Goal: Task Accomplishment & Management: Use online tool/utility

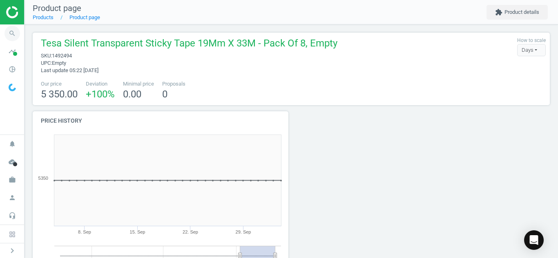
click at [13, 30] on icon "search" at bounding box center [12, 34] width 16 height 16
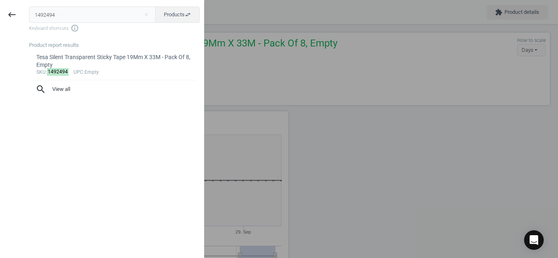
drag, startPoint x: 93, startPoint y: 15, endPoint x: 0, endPoint y: 16, distance: 93.5
click at [0, 16] on div "keyboard_backspace 1492494 close Products swap_horiz Keyboard shortcuts info_ou…" at bounding box center [102, 130] width 204 height 258
type input "1865174"
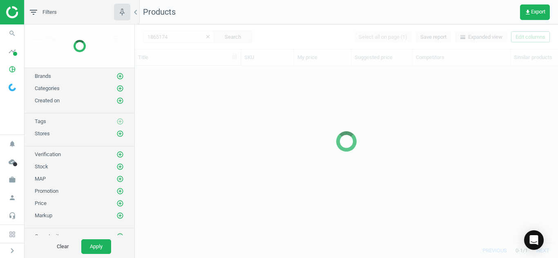
scroll to position [165, 417]
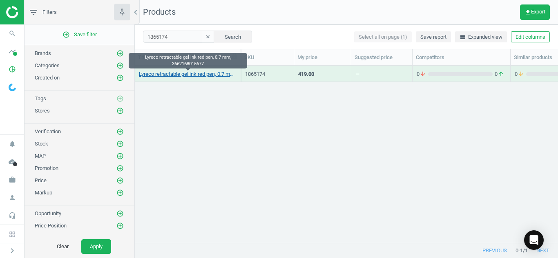
click at [174, 77] on link "Lyreco retractable gel ink red pen, 0.7 mm, 3662168015677" at bounding box center [188, 74] width 98 height 7
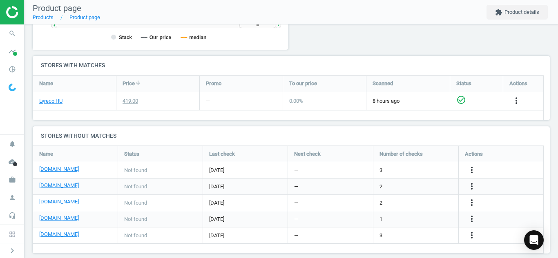
scroll to position [251, 0]
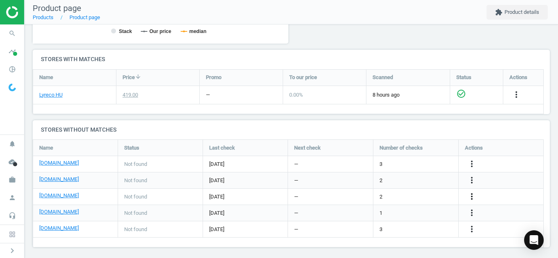
click at [472, 196] on icon "more_vert" at bounding box center [472, 197] width 10 height 10
click at [407, 197] on link "Edit URL/product option" at bounding box center [408, 197] width 112 height 13
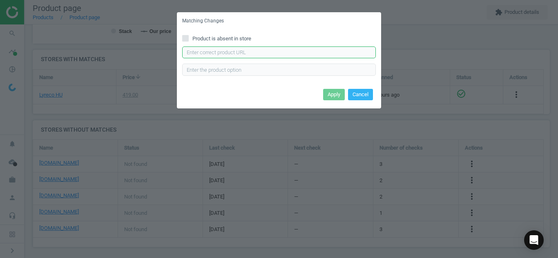
click at [318, 54] on input "text" at bounding box center [279, 53] width 194 height 12
paste input "[URL][DOMAIN_NAME]"
type input "[URL][DOMAIN_NAME]"
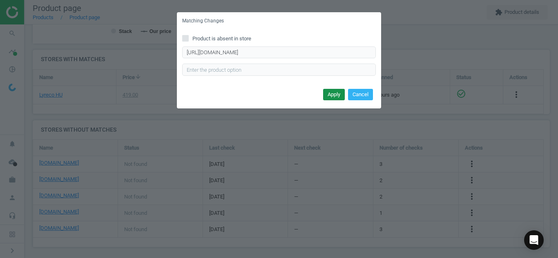
click at [329, 93] on button "Apply" at bounding box center [334, 94] width 22 height 11
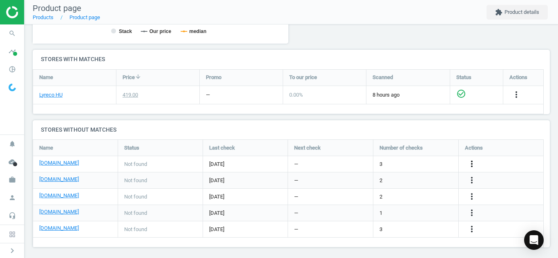
click at [471, 165] on icon "more_vert" at bounding box center [472, 164] width 10 height 10
click at [404, 164] on link "Edit URL/product option" at bounding box center [408, 164] width 112 height 13
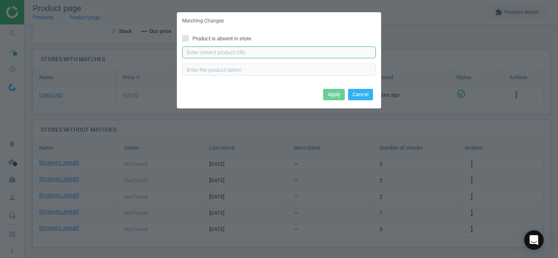
click at [334, 56] on input "text" at bounding box center [279, 53] width 194 height 12
paste input "[URL][DOMAIN_NAME][PERSON_NAME]"
type input "[URL][DOMAIN_NAME][PERSON_NAME]"
click at [326, 98] on button "Apply" at bounding box center [334, 94] width 22 height 11
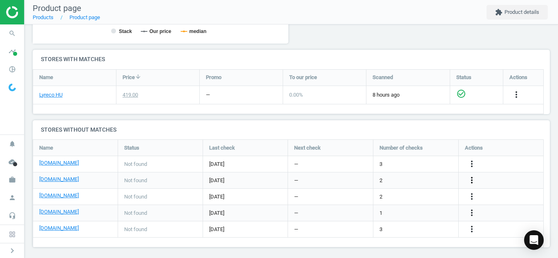
click at [472, 181] on icon "more_vert" at bounding box center [472, 181] width 10 height 10
click at [414, 185] on link "Edit URL/product option" at bounding box center [408, 180] width 112 height 13
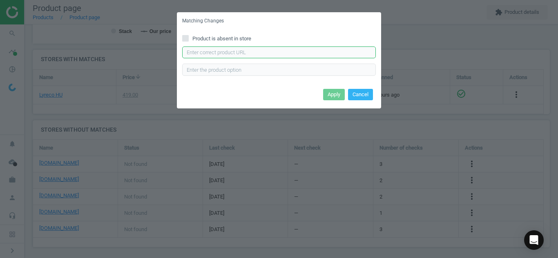
paste input "[URL][DOMAIN_NAME]"
click at [305, 51] on input "[URL][DOMAIN_NAME]" at bounding box center [279, 53] width 194 height 12
type input "[URL][DOMAIN_NAME]"
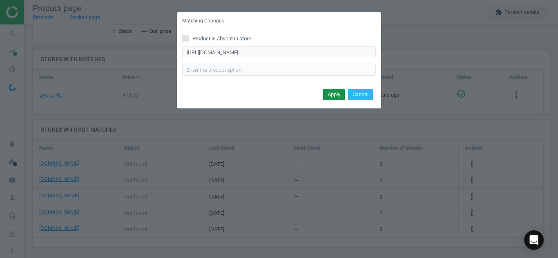
click at [332, 93] on button "Apply" at bounding box center [334, 94] width 22 height 11
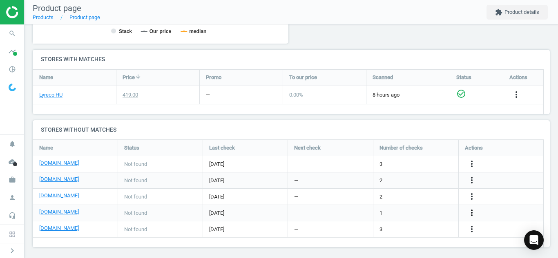
click at [473, 218] on icon "more_vert" at bounding box center [472, 213] width 10 height 10
click at [469, 209] on icon "more_vert" at bounding box center [472, 213] width 10 height 10
click at [391, 215] on link "Edit URL/product option" at bounding box center [408, 213] width 112 height 13
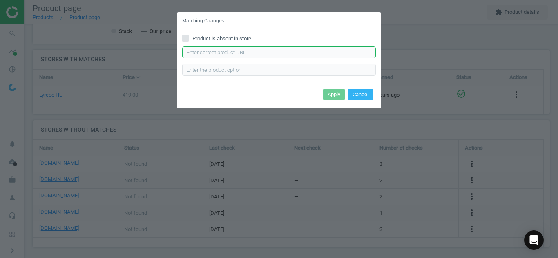
click at [307, 57] on input "text" at bounding box center [279, 53] width 194 height 12
paste input "[URL][DOMAIN_NAME][PERSON_NAME]"
type input "[URL][DOMAIN_NAME][PERSON_NAME]"
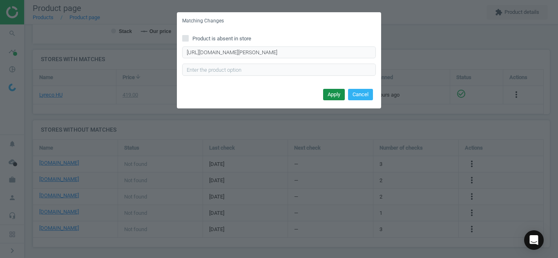
click at [330, 92] on button "Apply" at bounding box center [334, 94] width 22 height 11
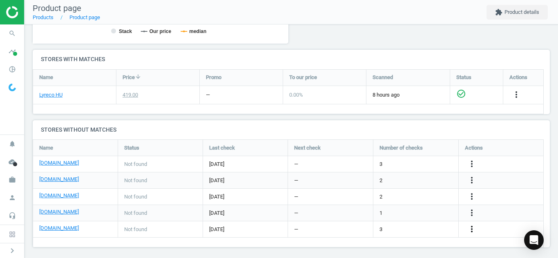
click at [472, 229] on icon "more_vert" at bounding box center [472, 230] width 10 height 10
click at [417, 224] on link "Edit URL/product option" at bounding box center [408, 229] width 112 height 13
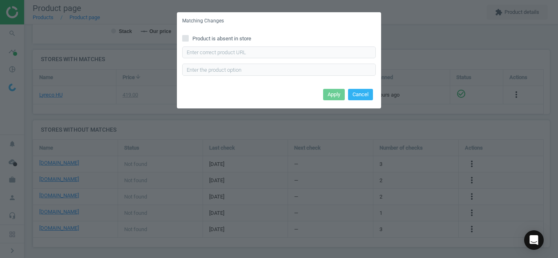
click at [185, 37] on input "Product is absent in store" at bounding box center [185, 38] width 5 height 5
checkbox input "true"
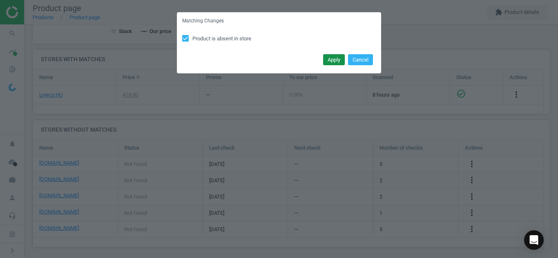
click at [332, 61] on button "Apply" at bounding box center [334, 59] width 22 height 11
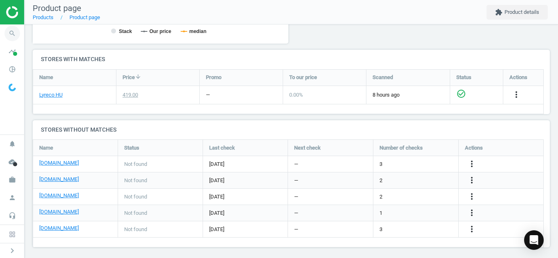
click at [16, 33] on icon "search" at bounding box center [12, 34] width 16 height 16
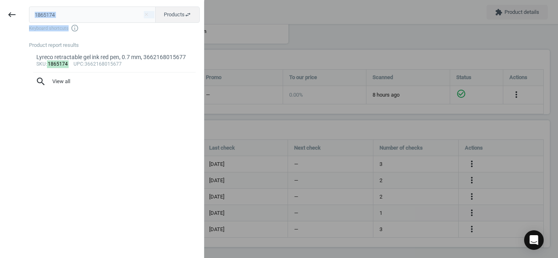
drag, startPoint x: 82, startPoint y: 23, endPoint x: 79, endPoint y: 16, distance: 7.1
click at [79, 16] on div "1865174 close Products swap_horiz Keyboard shortcuts info_outline" at bounding box center [116, 20] width 175 height 26
drag, startPoint x: 79, startPoint y: 16, endPoint x: 0, endPoint y: 11, distance: 79.0
click at [0, 11] on div "keyboard_backspace 1865174 close Products swap_horiz Keyboard shortcuts info_ou…" at bounding box center [102, 130] width 204 height 258
paste input "9162145"
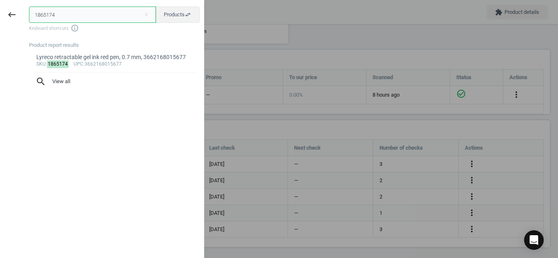
type input "9162145"
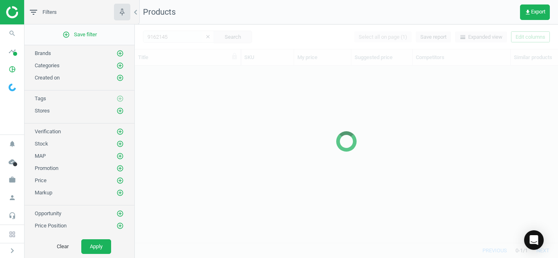
scroll to position [165, 417]
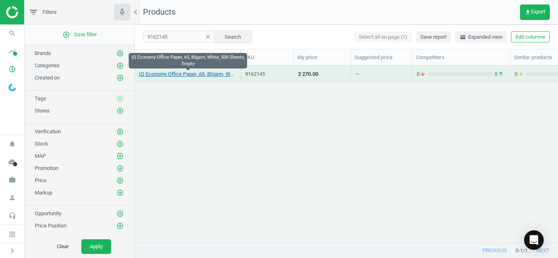
click at [151, 72] on link "IQ Economy Office Paper, A5, 80gsm, White, 500 Sheets, Empty" at bounding box center [188, 74] width 98 height 7
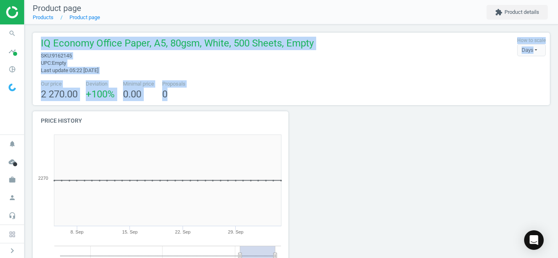
drag, startPoint x: 557, startPoint y: 20, endPoint x: 557, endPoint y: 100, distance: 79.2
click at [557, 100] on div "Product page Products Product page extension Product details IQ Economy Office …" at bounding box center [290, 129] width 533 height 258
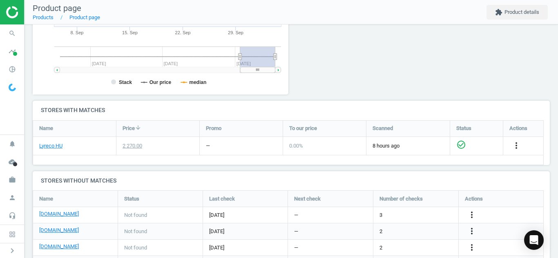
scroll to position [195, 0]
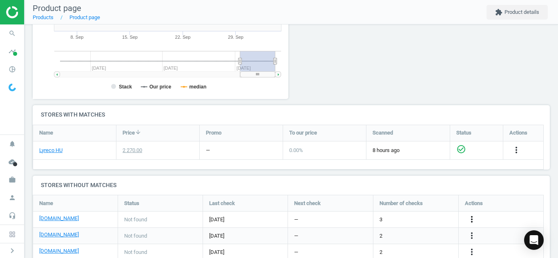
click at [470, 215] on icon "more_vert" at bounding box center [472, 220] width 10 height 10
click at [400, 217] on link "Edit URL/product option" at bounding box center [408, 220] width 112 height 13
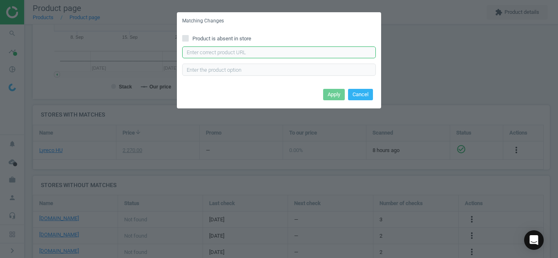
click at [324, 52] on input "text" at bounding box center [279, 53] width 194 height 12
paste input "[URL][DOMAIN_NAME]"
type input "[URL][DOMAIN_NAME]"
click at [333, 93] on button "Apply" at bounding box center [334, 94] width 22 height 11
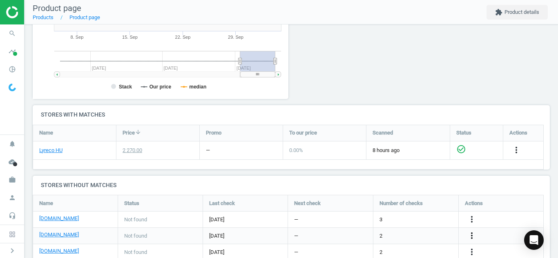
click at [469, 238] on icon "more_vert" at bounding box center [472, 236] width 10 height 10
click at [422, 236] on link "Edit URL/product option" at bounding box center [408, 236] width 112 height 13
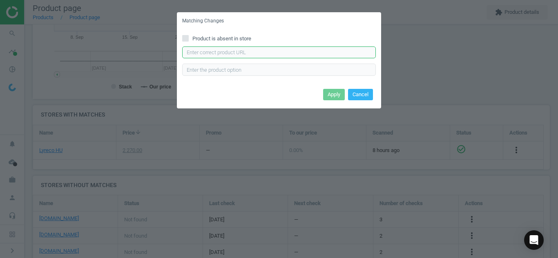
click at [310, 58] on input "text" at bounding box center [279, 53] width 194 height 12
paste input "[URL][DOMAIN_NAME]"
type input "[URL][DOMAIN_NAME]"
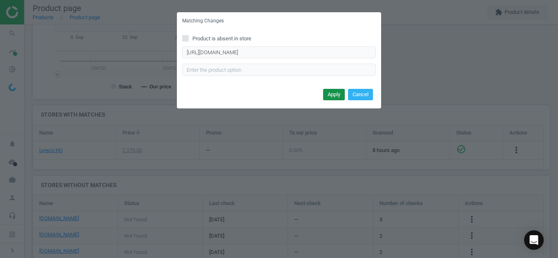
click at [332, 94] on button "Apply" at bounding box center [334, 94] width 22 height 11
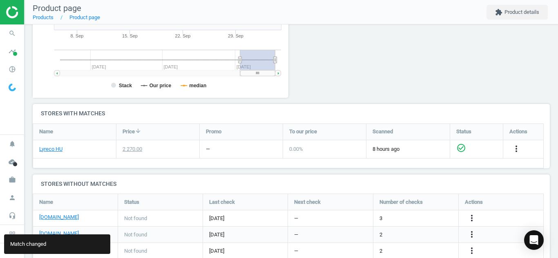
scroll to position [254, 0]
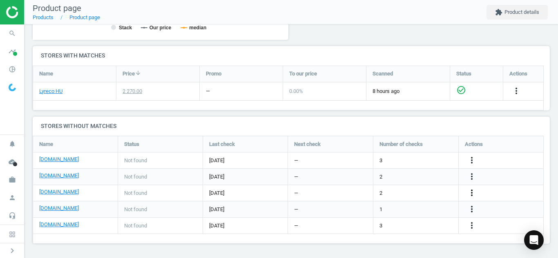
click at [472, 197] on icon "more_vert" at bounding box center [472, 193] width 10 height 10
click at [416, 195] on link "Edit URL/product option" at bounding box center [408, 193] width 112 height 13
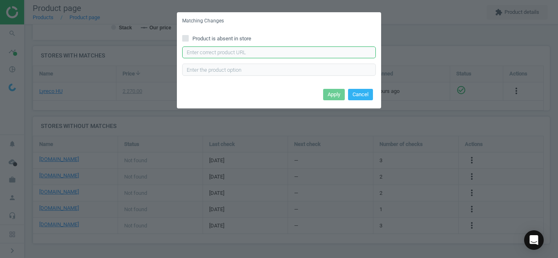
click at [269, 57] on input "text" at bounding box center [279, 53] width 194 height 12
paste input "[URL][DOMAIN_NAME]"
type input "[URL][DOMAIN_NAME]"
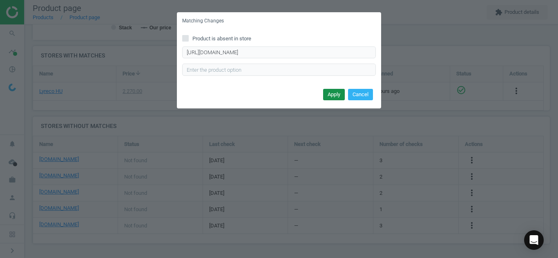
click at [337, 98] on button "Apply" at bounding box center [334, 94] width 22 height 11
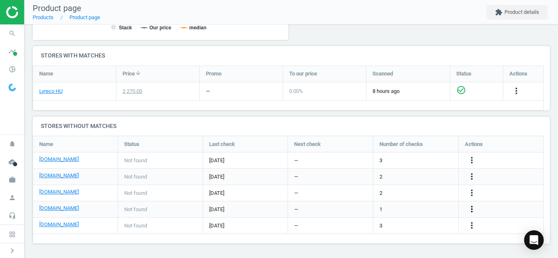
click at [475, 208] on icon "more_vert" at bounding box center [472, 210] width 10 height 10
click at [419, 208] on link "Edit URL/product option" at bounding box center [408, 209] width 112 height 13
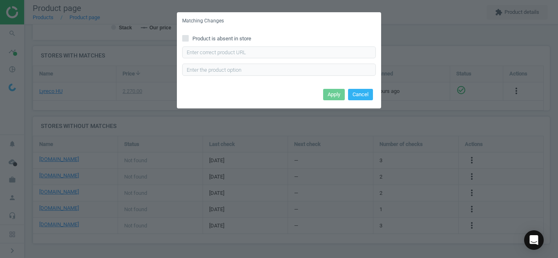
click at [185, 42] on span at bounding box center [185, 40] width 7 height 6
click at [185, 41] on input "Product is absent in store" at bounding box center [185, 38] width 5 height 5
checkbox input "true"
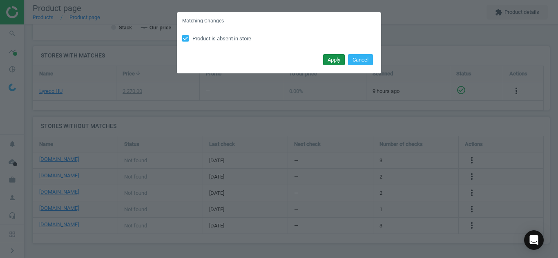
click at [332, 65] on button "Apply" at bounding box center [334, 59] width 22 height 11
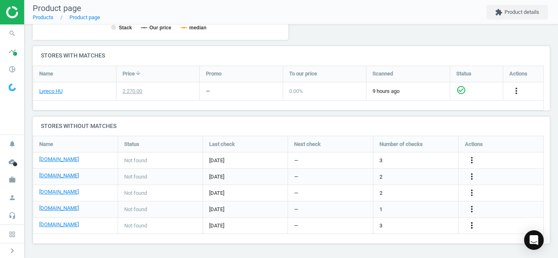
click at [470, 229] on icon "more_vert" at bounding box center [472, 226] width 10 height 10
click at [397, 226] on link "Edit URL/product option" at bounding box center [408, 226] width 112 height 13
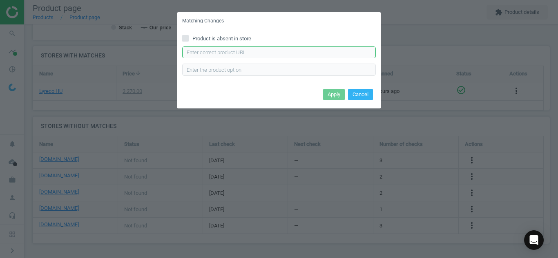
click at [243, 49] on input "text" at bounding box center [279, 53] width 194 height 12
click at [185, 37] on input "Product is absent in store" at bounding box center [185, 38] width 5 height 5
checkbox input "true"
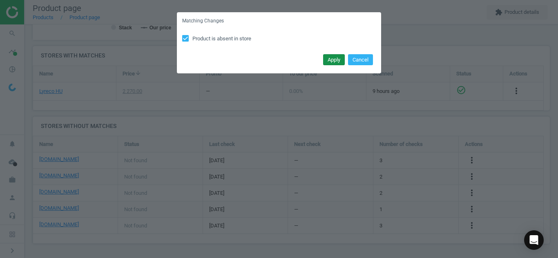
click at [333, 60] on button "Apply" at bounding box center [334, 59] width 22 height 11
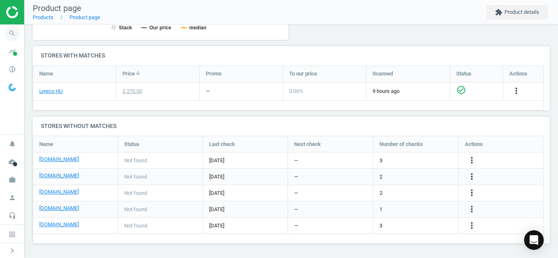
click at [14, 33] on icon "search" at bounding box center [12, 34] width 16 height 16
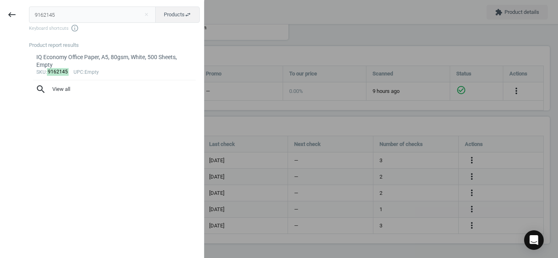
drag, startPoint x: 59, startPoint y: 18, endPoint x: 0, endPoint y: 21, distance: 59.3
click at [0, 21] on div "keyboard_backspace 9162145 close Products swap_horiz Keyboard shortcuts info_ou…" at bounding box center [102, 130] width 204 height 258
type input "9373337"
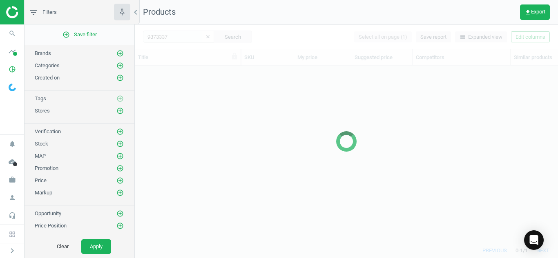
scroll to position [165, 417]
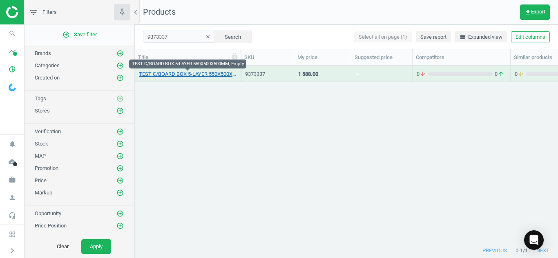
click at [185, 71] on link "TEST C/BOARD BOX 5-LAYER 550X500X500MM, Empty" at bounding box center [188, 74] width 98 height 7
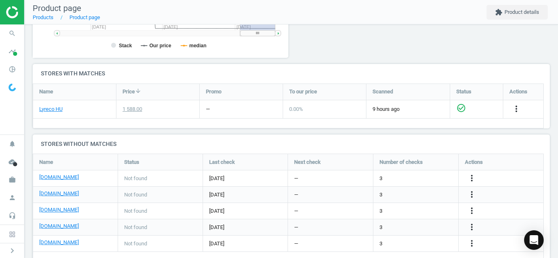
scroll to position [254, 0]
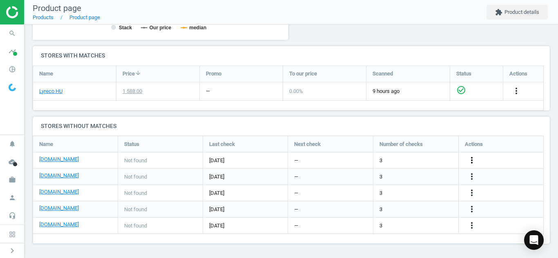
click at [472, 158] on icon "more_vert" at bounding box center [472, 161] width 10 height 10
click at [409, 155] on link "Edit URL/product option" at bounding box center [408, 160] width 112 height 13
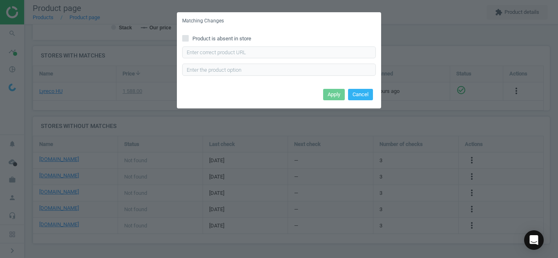
click at [185, 38] on input "Product is absent in store" at bounding box center [185, 38] width 5 height 5
checkbox input "true"
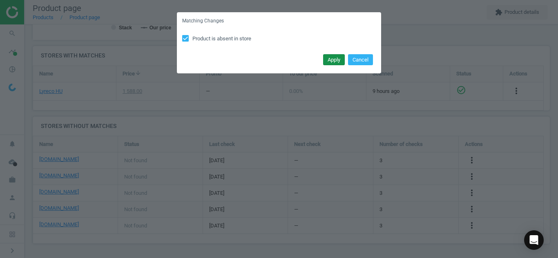
click at [334, 62] on button "Apply" at bounding box center [334, 59] width 22 height 11
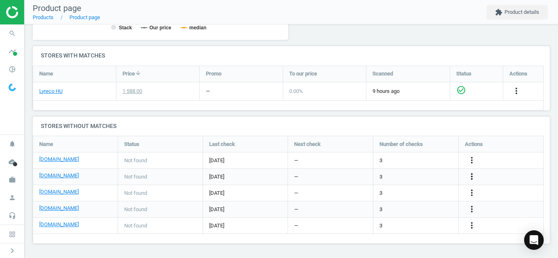
click at [472, 175] on icon "more_vert" at bounding box center [472, 177] width 10 height 10
click at [396, 176] on link "Edit URL/product option" at bounding box center [408, 177] width 112 height 13
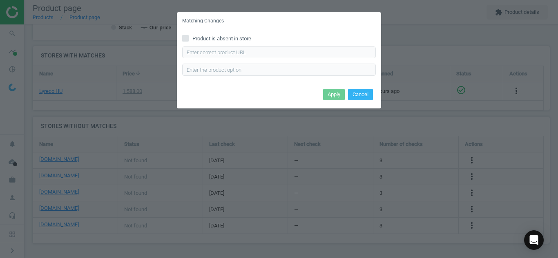
click at [182, 36] on icon at bounding box center [185, 38] width 7 height 7
click at [183, 36] on input "Product is absent in store" at bounding box center [185, 38] width 5 height 5
checkbox input "true"
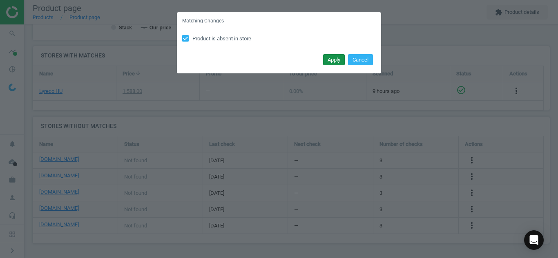
click at [329, 61] on button "Apply" at bounding box center [334, 59] width 22 height 11
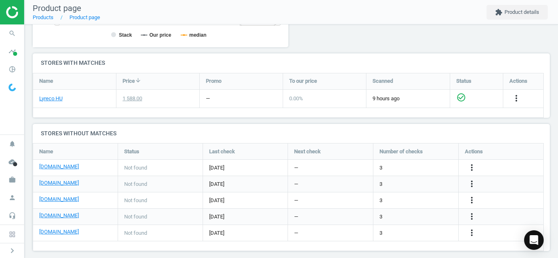
scroll to position [253, 0]
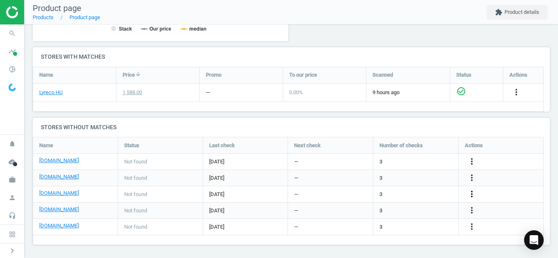
click at [472, 195] on icon "more_vert" at bounding box center [472, 194] width 10 height 10
click at [373, 193] on link "Edit URL/product option" at bounding box center [408, 194] width 112 height 13
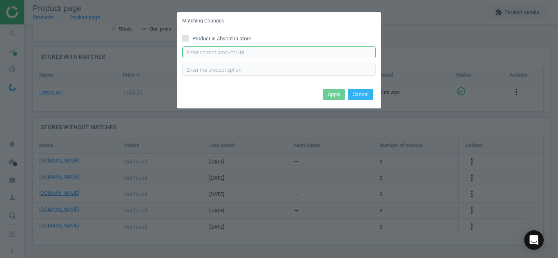
click at [273, 52] on input "text" at bounding box center [279, 53] width 194 height 12
paste input "[URL][DOMAIN_NAME][PERSON_NAME]"
type input "[URL][DOMAIN_NAME][PERSON_NAME]"
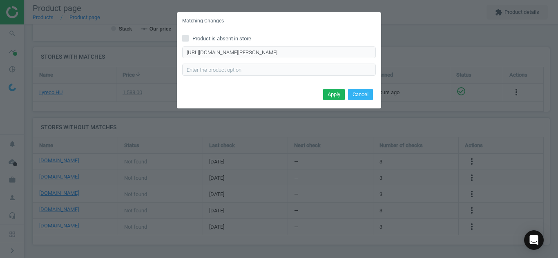
click at [332, 101] on div "Apply Cancel" at bounding box center [279, 98] width 204 height 22
click at [331, 98] on button "Apply" at bounding box center [334, 94] width 22 height 11
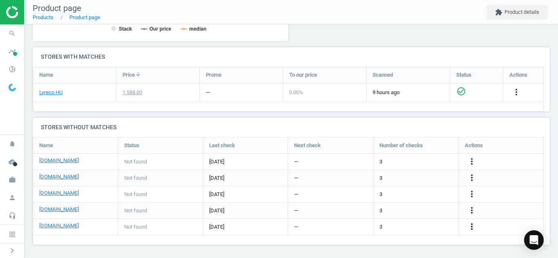
click at [474, 224] on icon "more_vert" at bounding box center [472, 227] width 10 height 10
click at [414, 225] on link "Edit URL/product option" at bounding box center [408, 227] width 112 height 13
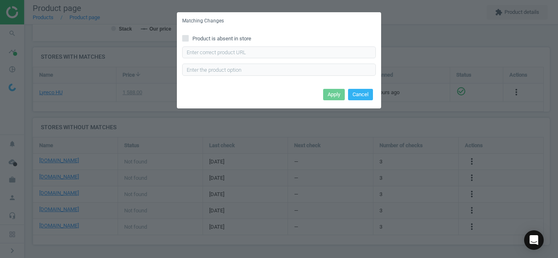
click at [185, 39] on input "Product is absent in store" at bounding box center [185, 38] width 5 height 5
checkbox input "true"
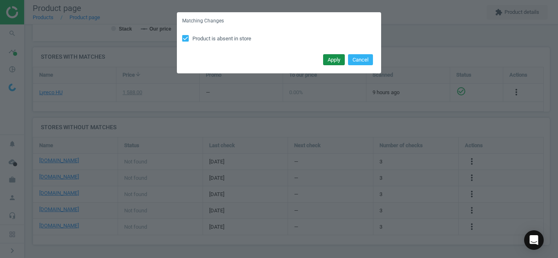
click at [334, 63] on button "Apply" at bounding box center [334, 59] width 22 height 11
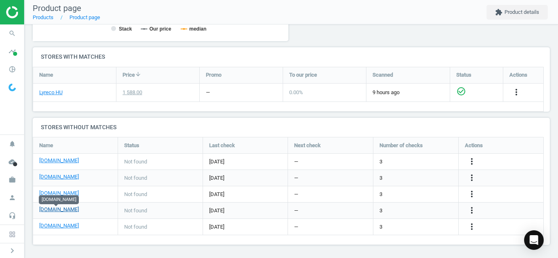
click at [56, 211] on link "[DOMAIN_NAME]" at bounding box center [59, 209] width 40 height 7
click at [9, 35] on icon "search" at bounding box center [12, 34] width 16 height 16
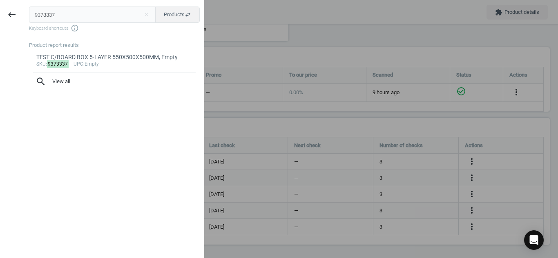
drag, startPoint x: 81, startPoint y: 13, endPoint x: 0, endPoint y: 27, distance: 82.2
click at [0, 27] on div "keyboard_backspace 9373337 close Products swap_horiz Keyboard shortcuts info_ou…" at bounding box center [102, 130] width 204 height 258
type input "7009063"
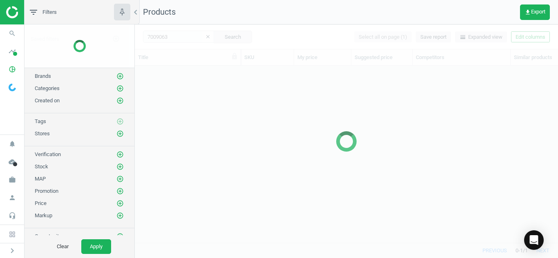
scroll to position [165, 417]
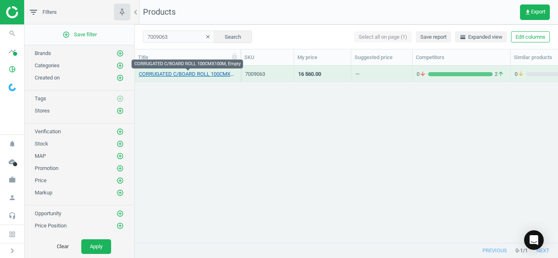
click at [187, 73] on link "CORRUGATED C/BOARD ROLL 100CMX100M, Empty" at bounding box center [188, 74] width 98 height 7
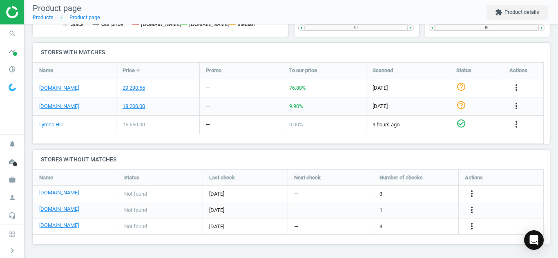
scroll to position [258, 0]
click at [472, 193] on icon "more_vert" at bounding box center [472, 193] width 10 height 10
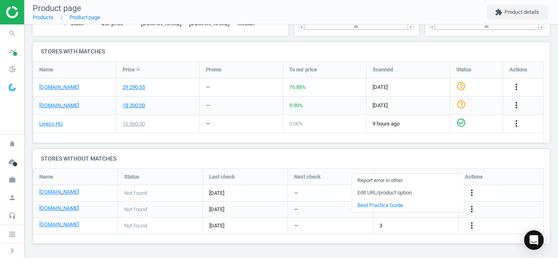
click at [412, 193] on link "Edit URL/product option" at bounding box center [408, 193] width 112 height 13
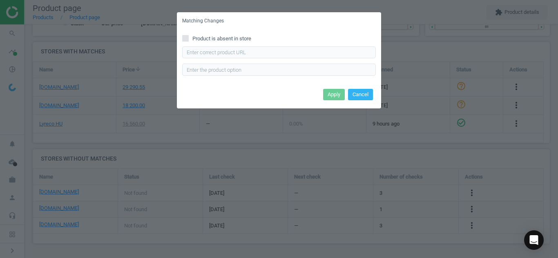
click at [181, 39] on div "Product is absent in store Enter correct product url" at bounding box center [279, 58] width 204 height 57
click at [184, 39] on input "Product is absent in store" at bounding box center [185, 38] width 5 height 5
checkbox input "true"
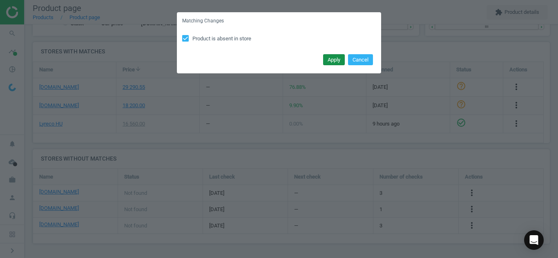
click at [329, 63] on button "Apply" at bounding box center [334, 59] width 22 height 11
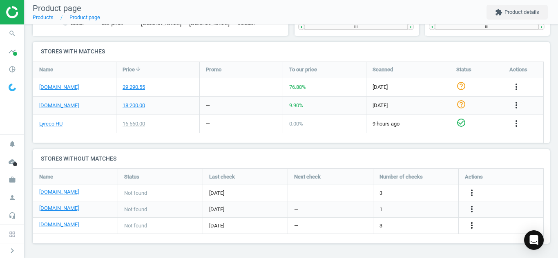
click at [473, 227] on icon "more_vert" at bounding box center [472, 226] width 10 height 10
click at [442, 231] on link "Edit URL/product option" at bounding box center [408, 226] width 112 height 13
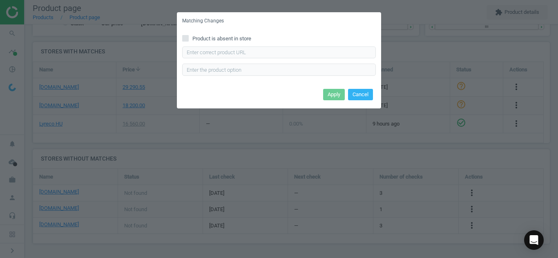
click at [185, 38] on input "Product is absent in store" at bounding box center [185, 38] width 5 height 5
checkbox input "true"
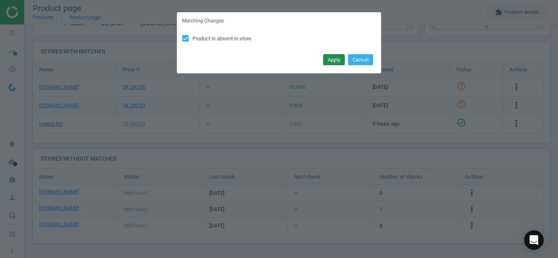
click at [338, 55] on button "Apply" at bounding box center [334, 59] width 22 height 11
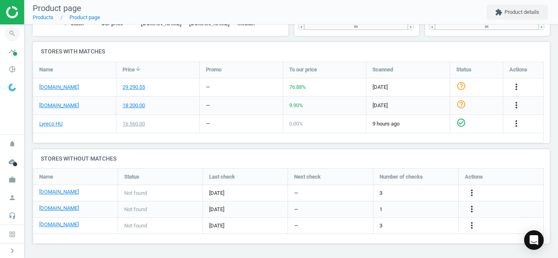
click at [15, 30] on icon "search" at bounding box center [12, 34] width 16 height 16
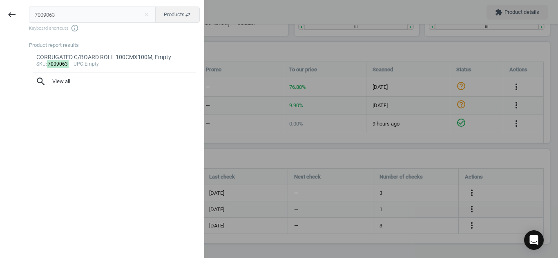
drag, startPoint x: 56, startPoint y: 18, endPoint x: 0, endPoint y: 19, distance: 55.5
click at [0, 19] on div "keyboard_backspace 7009063 close Products swap_horiz Keyboard shortcuts info_ou…" at bounding box center [102, 130] width 204 height 258
type input "12916528"
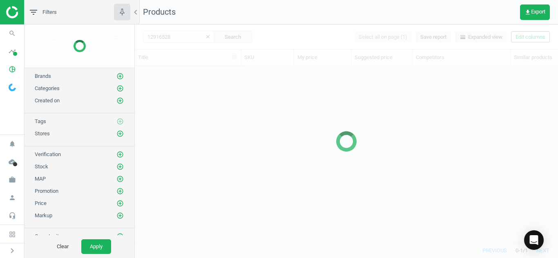
scroll to position [165, 417]
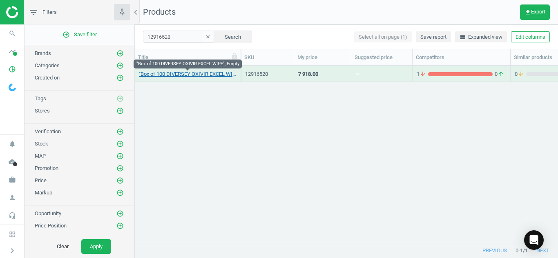
click at [182, 71] on link ""Box of 100 DIVERSEY OXIVIR EXCEL WIPE", Empty" at bounding box center [188, 74] width 98 height 7
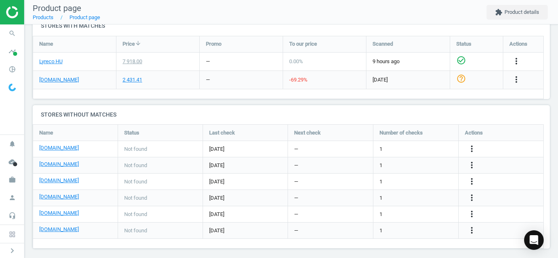
scroll to position [289, 0]
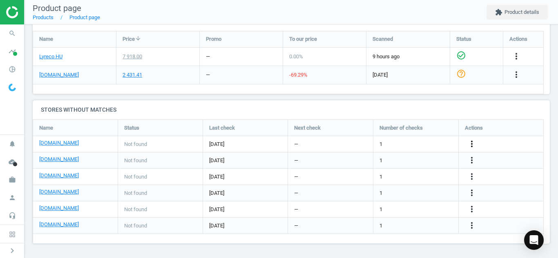
click at [474, 147] on icon "more_vert" at bounding box center [472, 144] width 10 height 10
click at [388, 143] on link "Edit URL/product option" at bounding box center [408, 144] width 112 height 13
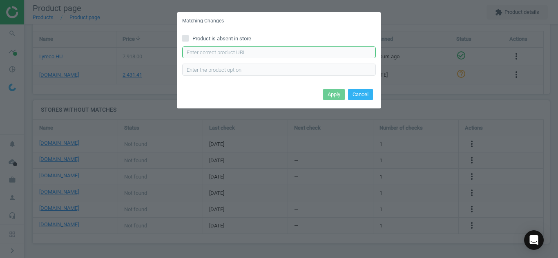
click at [287, 54] on input "text" at bounding box center [279, 53] width 194 height 12
paste input "[URL][DOMAIN_NAME]"
type input "[URL][DOMAIN_NAME]"
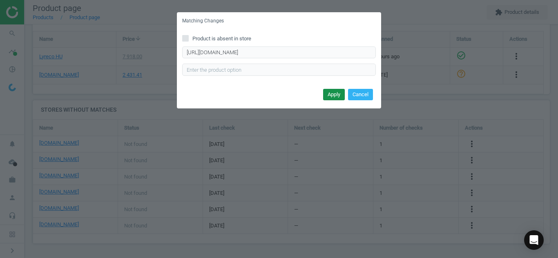
click at [327, 95] on button "Apply" at bounding box center [334, 94] width 22 height 11
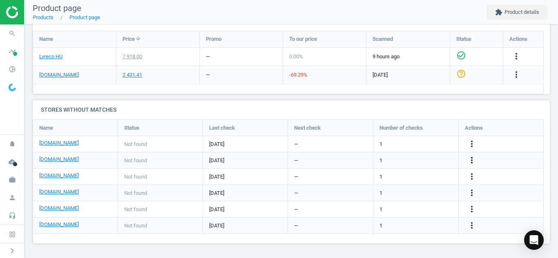
click at [470, 156] on icon "more_vert" at bounding box center [472, 161] width 10 height 10
click at [393, 163] on link "Edit URL/product option" at bounding box center [408, 160] width 112 height 13
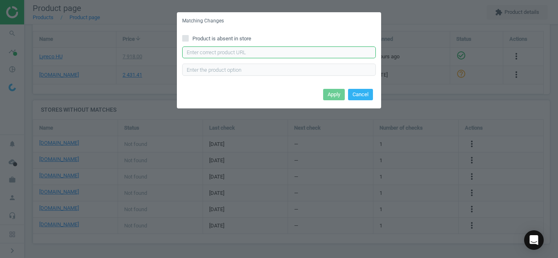
paste input "[URL][DOMAIN_NAME]"
click at [318, 52] on input "[URL][DOMAIN_NAME]" at bounding box center [279, 53] width 194 height 12
type input "[URL][DOMAIN_NAME]"
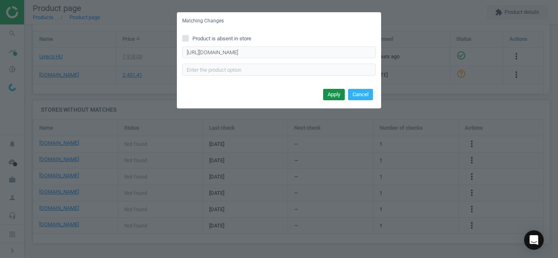
click at [331, 97] on button "Apply" at bounding box center [334, 94] width 22 height 11
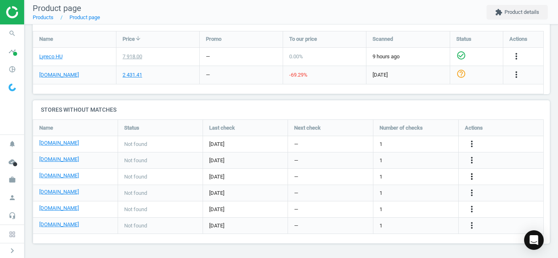
click at [470, 176] on icon "more_vert" at bounding box center [472, 177] width 10 height 10
click at [391, 175] on link "Edit URL/product option" at bounding box center [408, 177] width 112 height 13
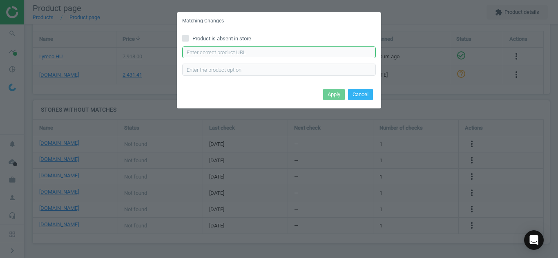
paste input "[URL][DOMAIN_NAME]"
click at [311, 54] on input "[URL][DOMAIN_NAME]" at bounding box center [279, 53] width 194 height 12
type input "[URL][DOMAIN_NAME]"
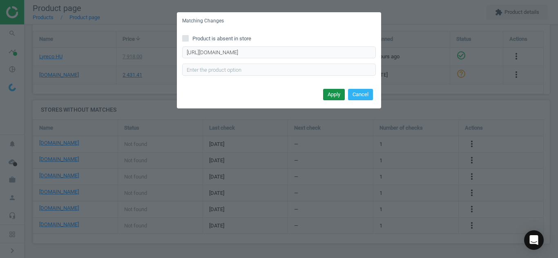
click at [331, 94] on button "Apply" at bounding box center [334, 94] width 22 height 11
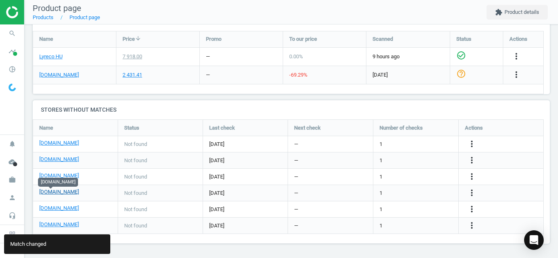
click at [50, 194] on link "[DOMAIN_NAME]" at bounding box center [59, 192] width 40 height 7
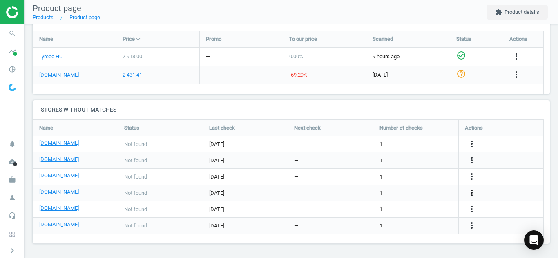
click at [467, 189] on icon "more_vert" at bounding box center [472, 193] width 10 height 10
click at [407, 195] on link "Edit URL/product option" at bounding box center [408, 193] width 112 height 13
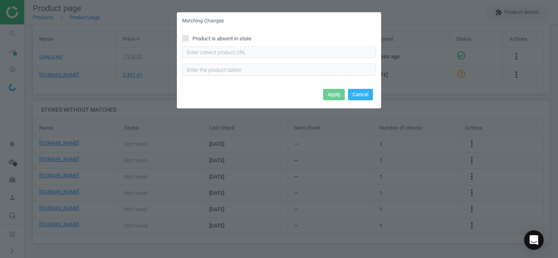
click at [188, 40] on icon at bounding box center [185, 38] width 7 height 7
click at [188, 40] on input "Product is absent in store" at bounding box center [185, 38] width 5 height 5
checkbox input "true"
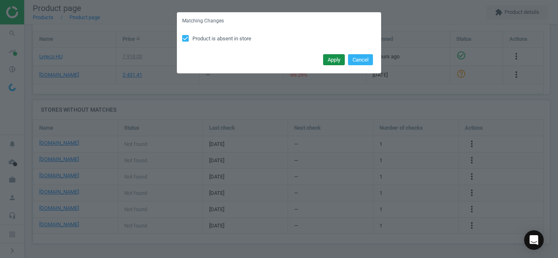
click at [331, 61] on button "Apply" at bounding box center [334, 59] width 22 height 11
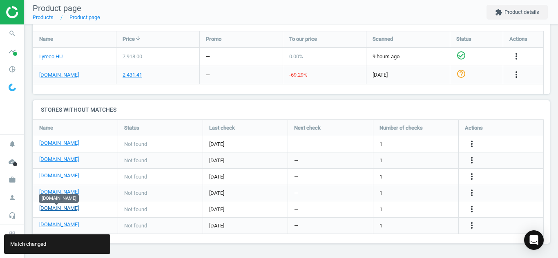
click at [48, 210] on link "[DOMAIN_NAME]" at bounding box center [59, 208] width 40 height 7
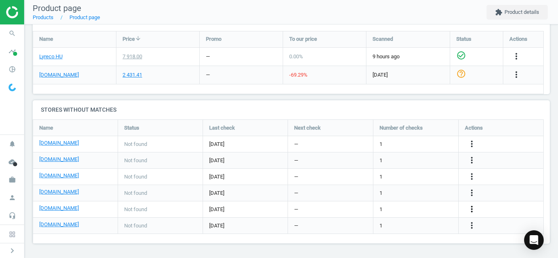
click at [473, 212] on icon "more_vert" at bounding box center [472, 210] width 10 height 10
click at [402, 207] on link "Edit URL/product option" at bounding box center [408, 209] width 112 height 13
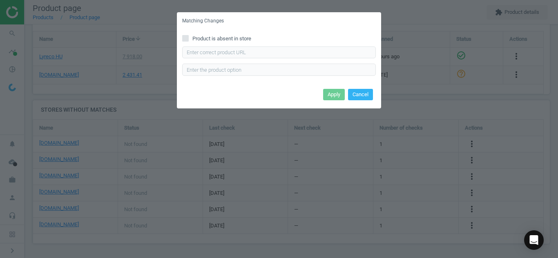
click at [187, 40] on input "Product is absent in store" at bounding box center [185, 38] width 5 height 5
checkbox input "true"
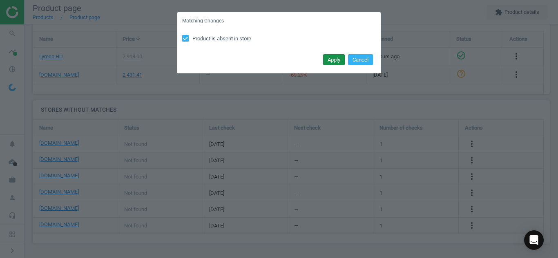
click at [336, 60] on button "Apply" at bounding box center [334, 59] width 22 height 11
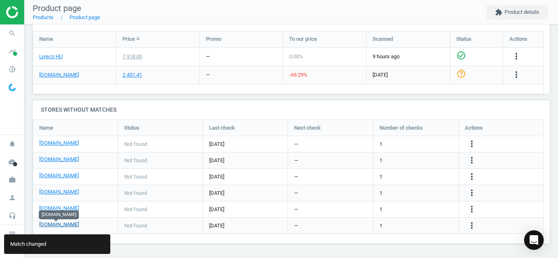
click at [54, 222] on link "[DOMAIN_NAME]" at bounding box center [59, 224] width 40 height 7
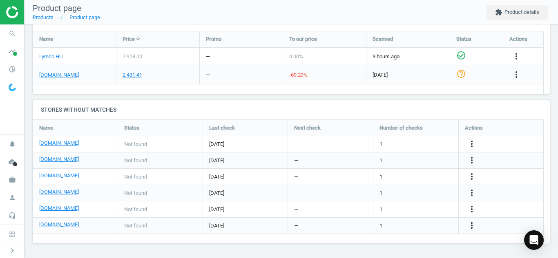
click at [473, 225] on icon "more_vert" at bounding box center [472, 226] width 10 height 10
click at [444, 224] on link "Edit URL/product option" at bounding box center [408, 226] width 112 height 13
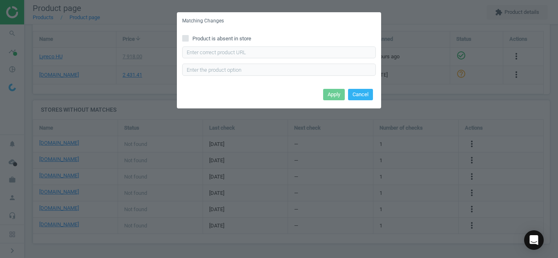
click at [183, 38] on input "Product is absent in store" at bounding box center [185, 38] width 5 height 5
checkbox input "true"
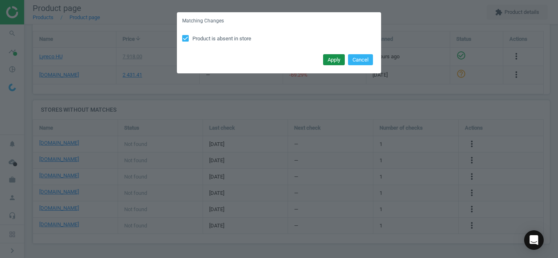
click at [324, 62] on button "Apply" at bounding box center [334, 59] width 22 height 11
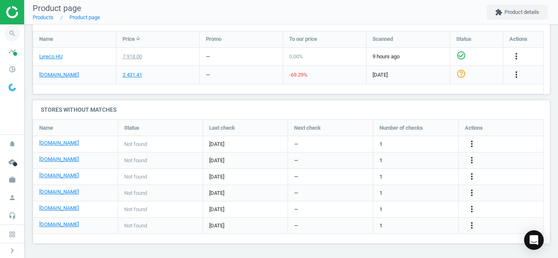
click at [11, 33] on icon "search" at bounding box center [12, 34] width 16 height 16
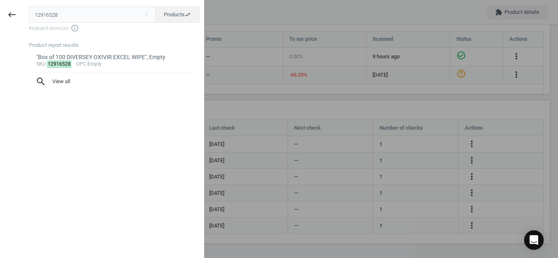
drag, startPoint x: 76, startPoint y: 22, endPoint x: 76, endPoint y: 17, distance: 5.7
click at [76, 17] on input "12916528" at bounding box center [92, 15] width 127 height 16
drag, startPoint x: 76, startPoint y: 17, endPoint x: 0, endPoint y: 18, distance: 75.9
click at [0, 18] on div "keyboard_backspace 12916528 close Products swap_horiz Keyboard shortcuts info_o…" at bounding box center [102, 130] width 204 height 258
type input "466178"
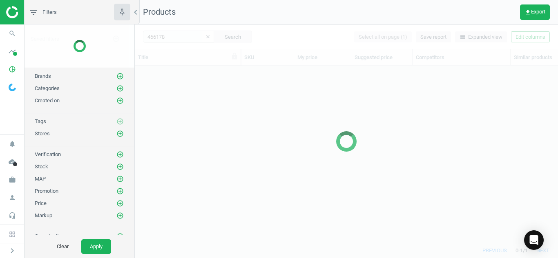
scroll to position [165, 417]
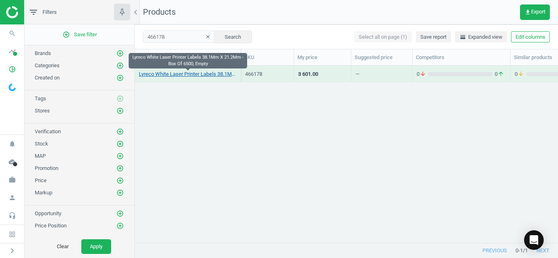
click at [188, 72] on link "Lyreco White Laser Printer Labels 38.1Mm X 21.2Mm - Box Of 6500, Empty" at bounding box center [188, 74] width 98 height 7
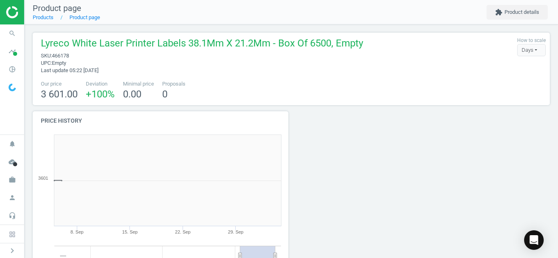
scroll to position [176, 265]
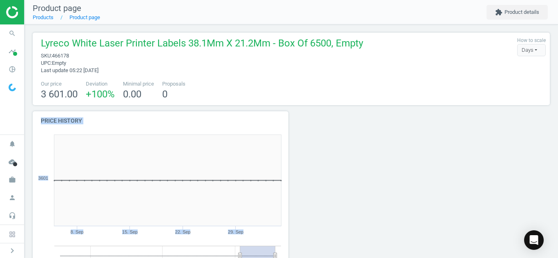
drag, startPoint x: 551, startPoint y: 90, endPoint x: 551, endPoint y: 147, distance: 57.2
click at [551, 147] on div "Lyreco White Laser Printer Labels 38.1Mm X 21.2Mm - Box Of 6500, Empty sku : 46…" at bounding box center [290, 260] width 533 height 472
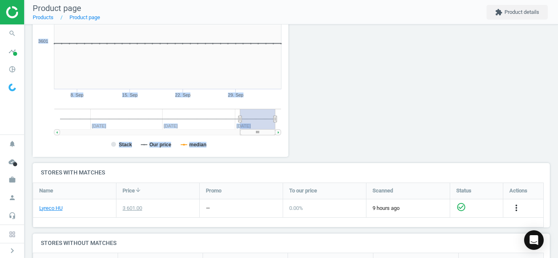
scroll to position [181, 0]
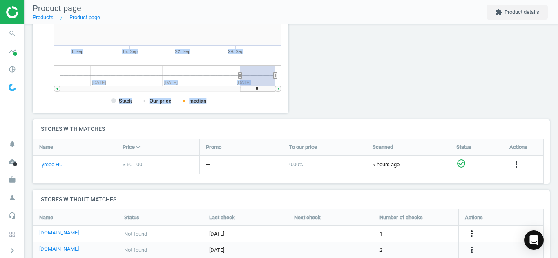
click at [472, 231] on icon "more_vert" at bounding box center [472, 234] width 10 height 10
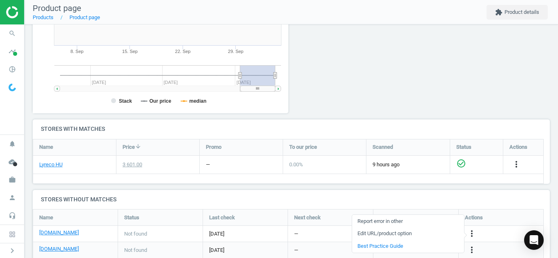
click at [431, 230] on link "Edit URL/product option" at bounding box center [408, 234] width 112 height 13
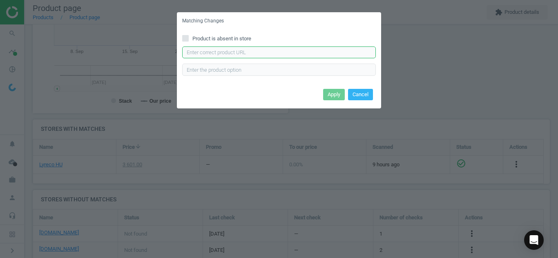
click at [255, 52] on input "text" at bounding box center [279, 53] width 194 height 12
paste input "[URL][DOMAIN_NAME]"
type input "[URL][DOMAIN_NAME]"
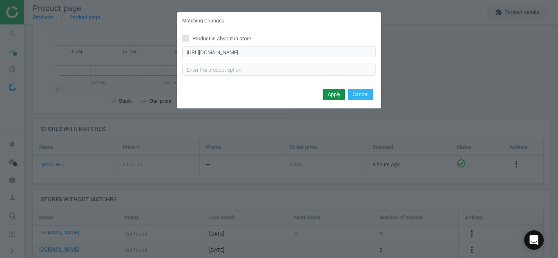
click at [329, 94] on button "Apply" at bounding box center [334, 94] width 22 height 11
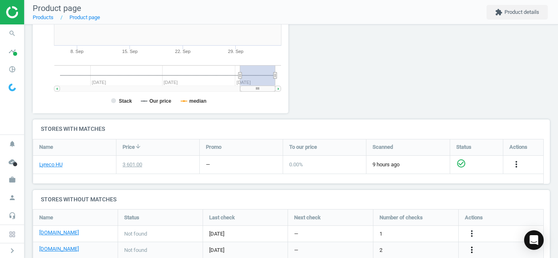
click at [472, 252] on icon "more_vert" at bounding box center [472, 250] width 10 height 10
click at [390, 239] on link "Edit URL/product option" at bounding box center [408, 239] width 112 height 13
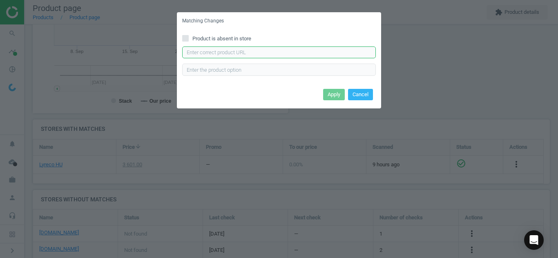
click at [263, 53] on input "text" at bounding box center [279, 53] width 194 height 12
paste input "[URL][DOMAIN_NAME]"
type input "[URL][DOMAIN_NAME]"
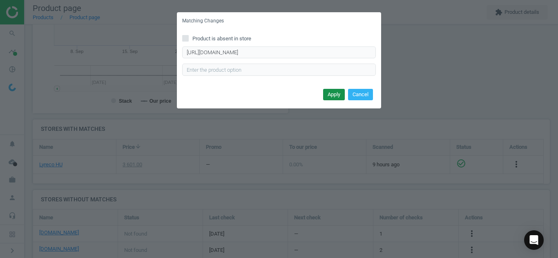
click at [327, 96] on button "Apply" at bounding box center [334, 94] width 22 height 11
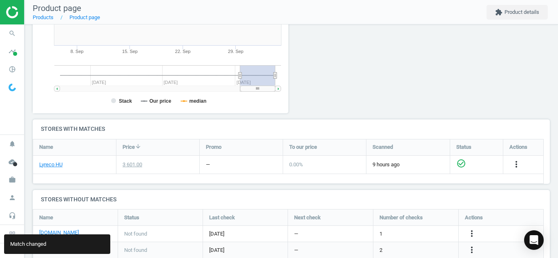
scroll to position [238, 0]
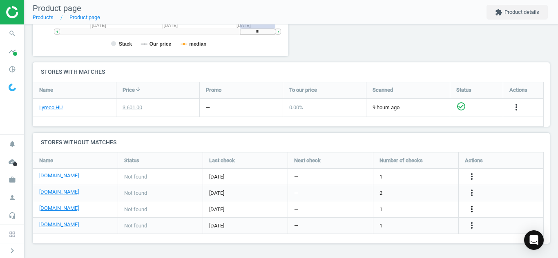
click at [471, 210] on icon "more_vert" at bounding box center [472, 210] width 10 height 10
click at [393, 210] on link "Edit URL/product option" at bounding box center [408, 209] width 112 height 13
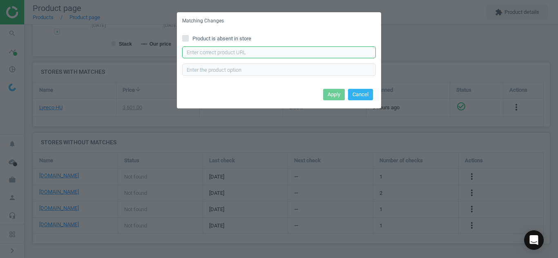
click at [289, 58] on input "text" at bounding box center [279, 53] width 194 height 12
paste input "[URL][DOMAIN_NAME]"
type input "[URL][DOMAIN_NAME]"
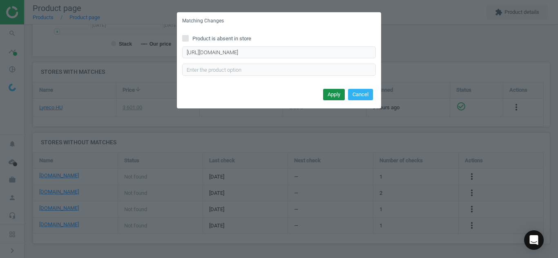
click at [335, 93] on button "Apply" at bounding box center [334, 94] width 22 height 11
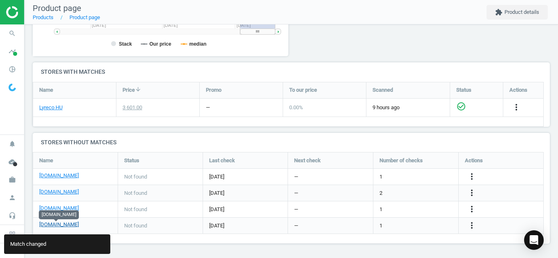
click at [56, 227] on link "[DOMAIN_NAME]" at bounding box center [59, 224] width 40 height 7
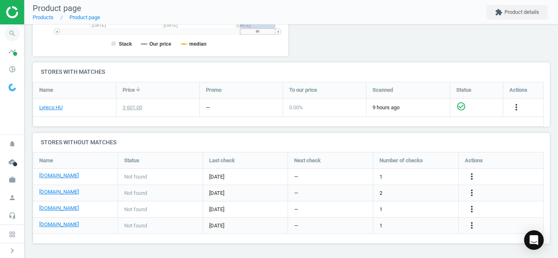
click at [11, 33] on icon "search" at bounding box center [12, 34] width 16 height 16
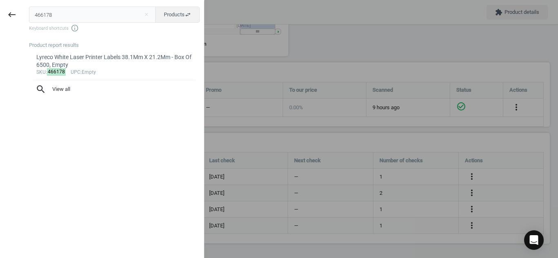
drag, startPoint x: 57, startPoint y: 14, endPoint x: 0, endPoint y: 26, distance: 58.0
click at [0, 26] on div "keyboard_backspace 466178 close Products swap_horiz Keyboard shortcuts info_out…" at bounding box center [102, 130] width 204 height 258
type input "11216454"
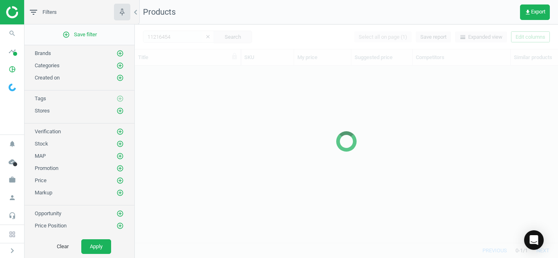
scroll to position [165, 417]
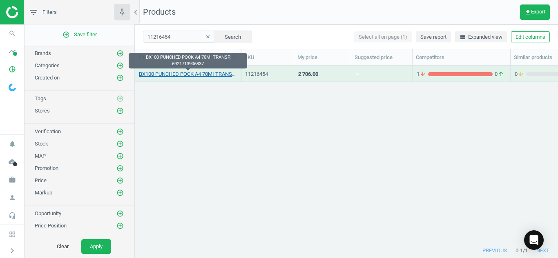
click at [148, 75] on link "BX100 PUNCHED POCK A4 70MI TRANSP, 6921713906837" at bounding box center [188, 74] width 98 height 7
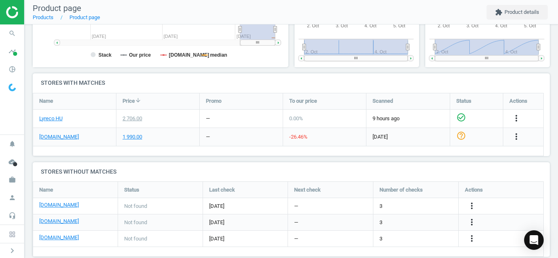
scroll to position [229, 0]
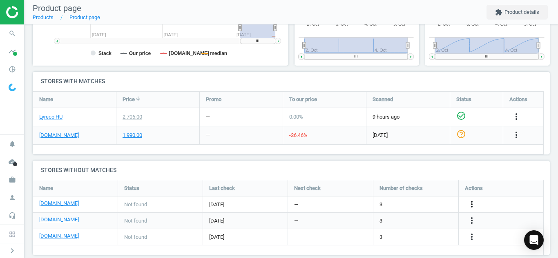
click at [472, 205] on icon "more_vert" at bounding box center [472, 205] width 10 height 10
click at [400, 205] on link "Edit URL/product option" at bounding box center [408, 204] width 112 height 13
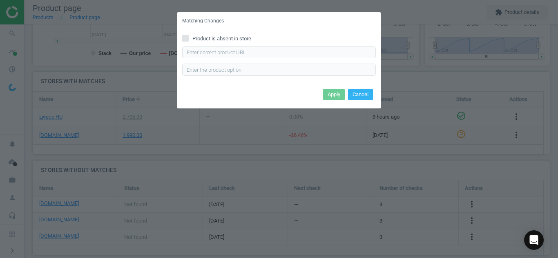
click at [306, 46] on div "Product is absent in store Enter correct product url" at bounding box center [279, 58] width 204 height 57
click at [303, 49] on input "text" at bounding box center [279, 53] width 194 height 12
paste input "[URL][DOMAIN_NAME]"
type input "[URL][DOMAIN_NAME]"
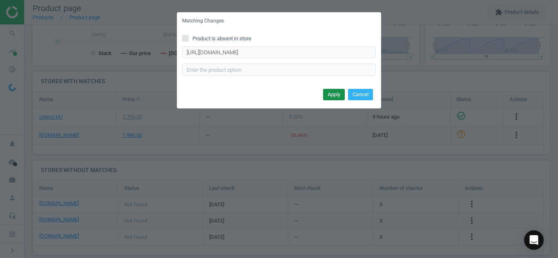
scroll to position [0, 0]
click at [333, 96] on button "Apply" at bounding box center [334, 94] width 22 height 11
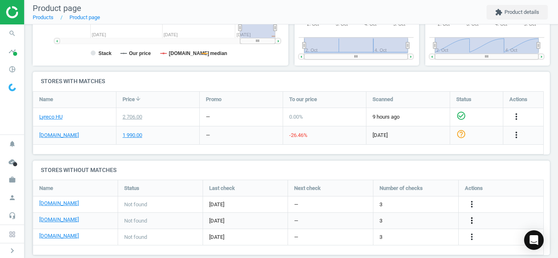
click at [474, 221] on icon "more_vert" at bounding box center [472, 221] width 10 height 10
click at [407, 219] on link "Edit URL/product option" at bounding box center [408, 221] width 112 height 13
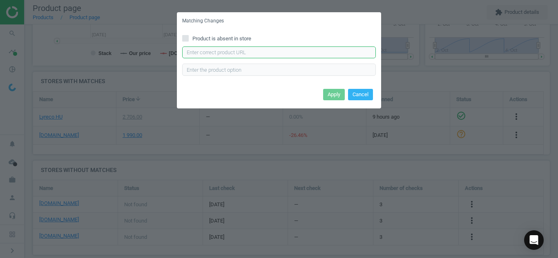
click at [280, 53] on input "text" at bounding box center [279, 53] width 194 height 12
paste input "[URL][DOMAIN_NAME]"
type input "[URL][DOMAIN_NAME]"
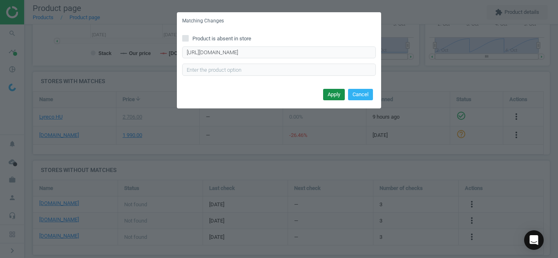
click at [331, 92] on button "Apply" at bounding box center [334, 94] width 22 height 11
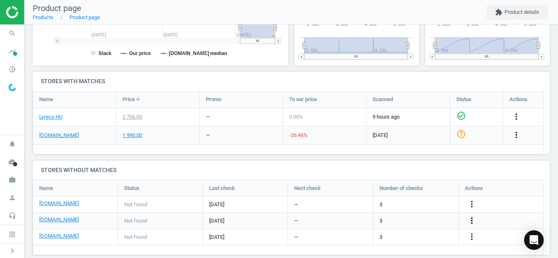
click at [473, 218] on icon "more_vert" at bounding box center [472, 221] width 10 height 10
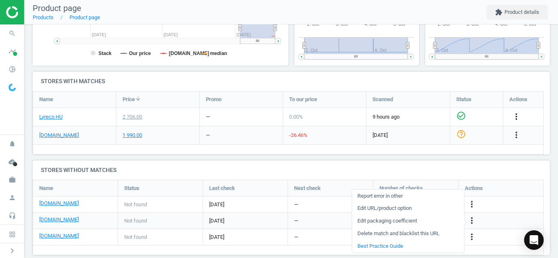
click at [367, 207] on link "Edit URL/product option" at bounding box center [408, 208] width 112 height 13
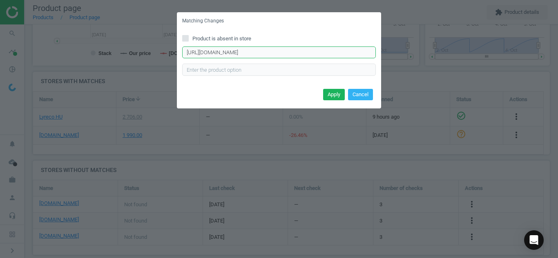
click at [258, 53] on input "[URL][DOMAIN_NAME]" at bounding box center [279, 53] width 194 height 12
click at [327, 92] on button "Apply" at bounding box center [334, 94] width 22 height 11
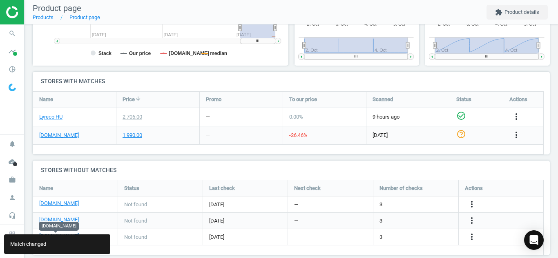
click at [62, 234] on link "[DOMAIN_NAME]" at bounding box center [59, 236] width 40 height 7
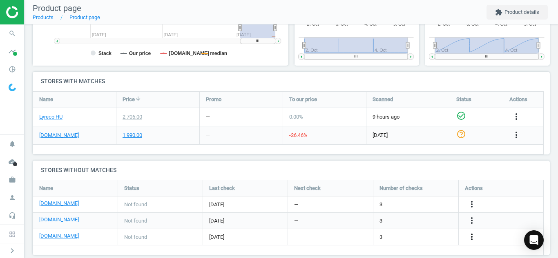
click at [470, 236] on icon "more_vert" at bounding box center [472, 237] width 10 height 10
click at [416, 234] on link "Edit URL/product option" at bounding box center [408, 237] width 112 height 13
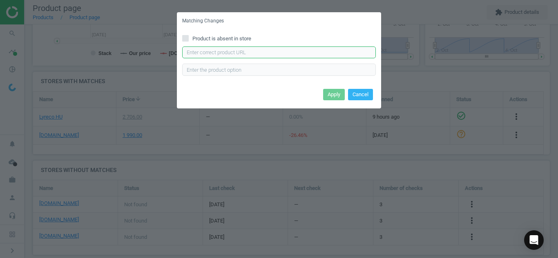
click at [314, 53] on input "text" at bounding box center [279, 53] width 194 height 12
paste input "[URL][DOMAIN_NAME]"
type input "[URL][DOMAIN_NAME]"
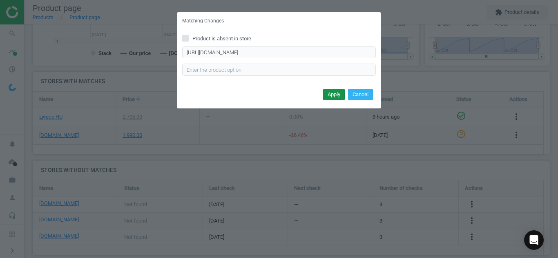
click at [330, 93] on button "Apply" at bounding box center [334, 94] width 22 height 11
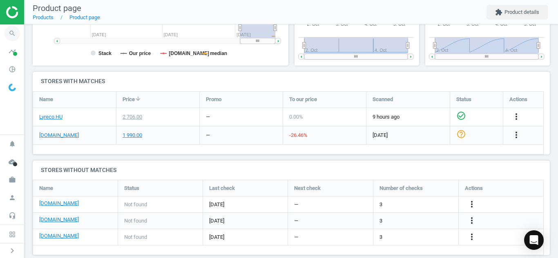
click at [13, 29] on icon "search" at bounding box center [12, 34] width 16 height 16
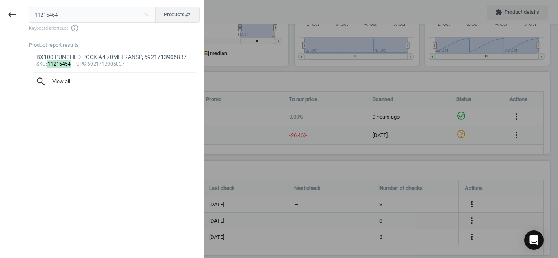
drag, startPoint x: 83, startPoint y: 15, endPoint x: 0, endPoint y: 22, distance: 83.6
click at [0, 22] on div "keyboard_backspace 11216454 close Products swap_horiz Keyboard shortcuts info_o…" at bounding box center [102, 130] width 204 height 258
type input "8095408"
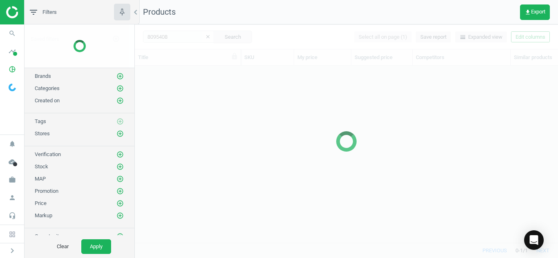
scroll to position [165, 417]
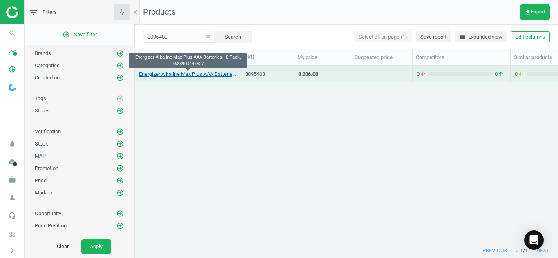
click at [190, 75] on link "Energizer Alkaline Max Plus AAA Batteries - 8 Pack, 7638900437522" at bounding box center [188, 74] width 98 height 7
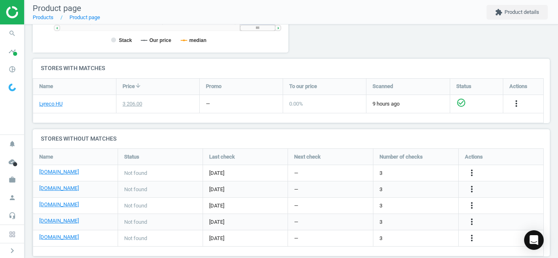
scroll to position [253, 0]
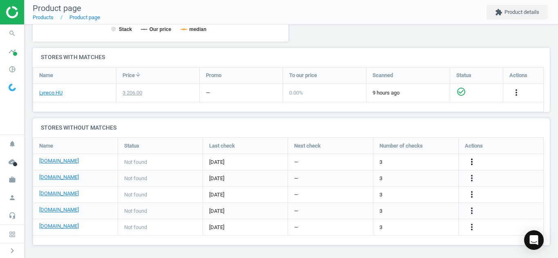
click at [474, 158] on icon "more_vert" at bounding box center [472, 162] width 10 height 10
click at [410, 159] on link "Edit URL/product option" at bounding box center [408, 162] width 112 height 13
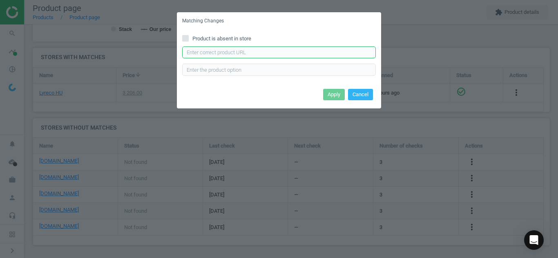
click at [265, 55] on input "text" at bounding box center [279, 53] width 194 height 12
paste input "[URL][DOMAIN_NAME]"
type input "[URL][DOMAIN_NAME]"
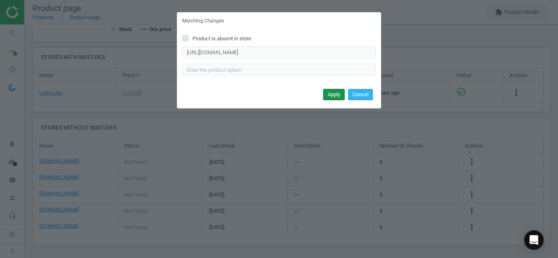
click at [328, 95] on button "Apply" at bounding box center [334, 94] width 22 height 11
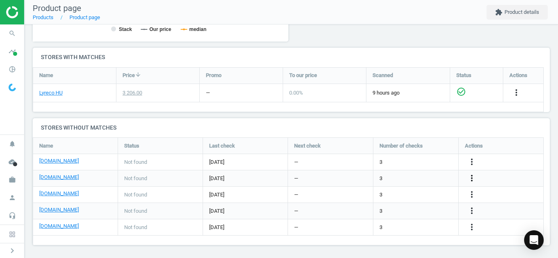
click at [469, 178] on icon "more_vert" at bounding box center [472, 179] width 10 height 10
click at [372, 177] on link "Edit URL/product option" at bounding box center [408, 178] width 112 height 13
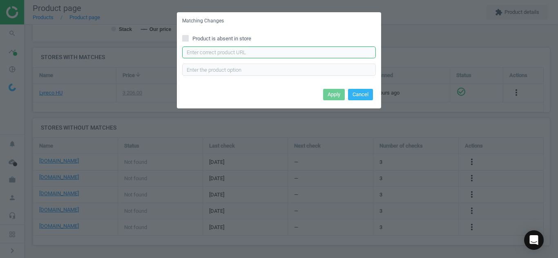
click at [251, 55] on input "text" at bounding box center [279, 53] width 194 height 12
paste input "[URL][DOMAIN_NAME]"
type input "[URL][DOMAIN_NAME]"
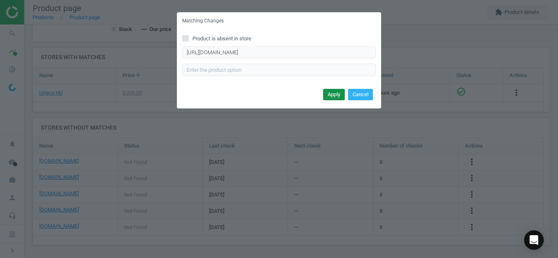
click at [333, 94] on button "Apply" at bounding box center [334, 94] width 22 height 11
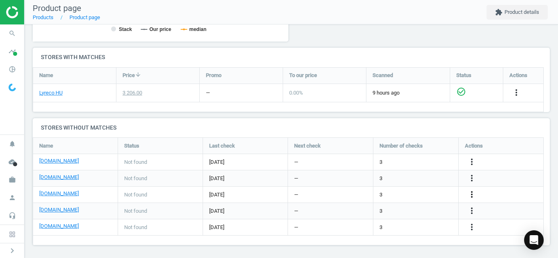
click at [469, 195] on icon "more_vert" at bounding box center [472, 195] width 10 height 10
click at [380, 191] on link "Edit URL/product option" at bounding box center [408, 195] width 112 height 13
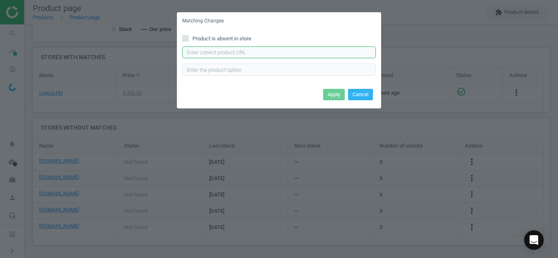
paste input "[URL][DOMAIN_NAME]"
click at [271, 53] on input "text" at bounding box center [279, 53] width 194 height 12
type input "[URL][DOMAIN_NAME]"
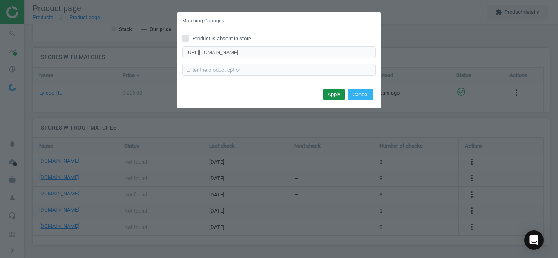
click at [332, 94] on button "Apply" at bounding box center [334, 94] width 22 height 11
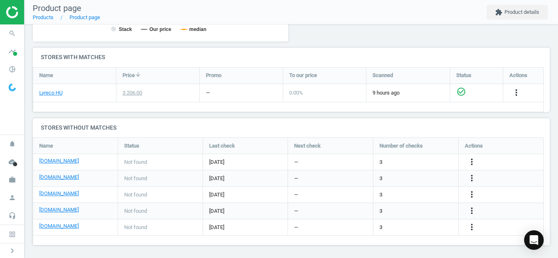
click at [480, 205] on div "more_vert" at bounding box center [500, 211] width 85 height 16
click at [471, 211] on icon "more_vert" at bounding box center [472, 211] width 10 height 10
click at [377, 208] on link "Edit URL/product option" at bounding box center [408, 211] width 112 height 13
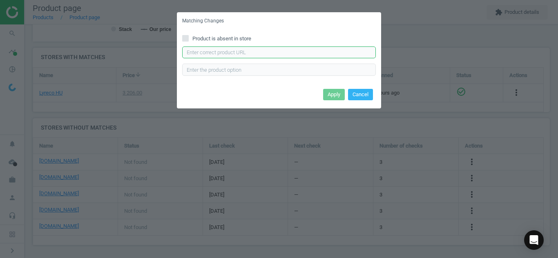
click at [307, 48] on input "text" at bounding box center [279, 53] width 194 height 12
paste input "[URL][DOMAIN_NAME]"
type input "[URL][DOMAIN_NAME]"
click at [334, 99] on button "Apply" at bounding box center [334, 94] width 22 height 11
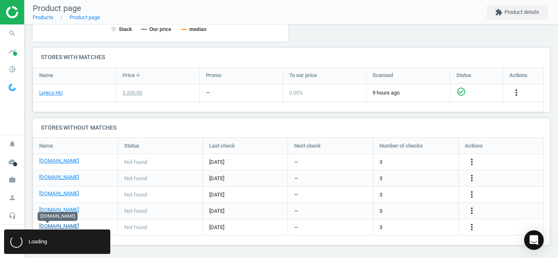
click at [46, 227] on link "[DOMAIN_NAME]" at bounding box center [59, 226] width 40 height 7
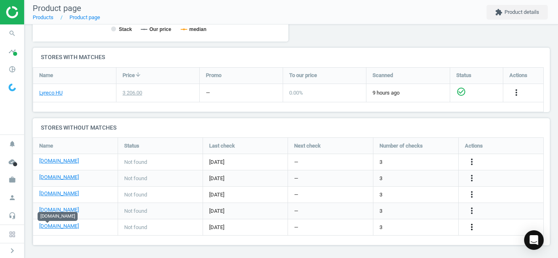
click at [474, 226] on icon "more_vert" at bounding box center [472, 227] width 10 height 10
click at [364, 226] on link "Edit URL/product option" at bounding box center [408, 227] width 112 height 13
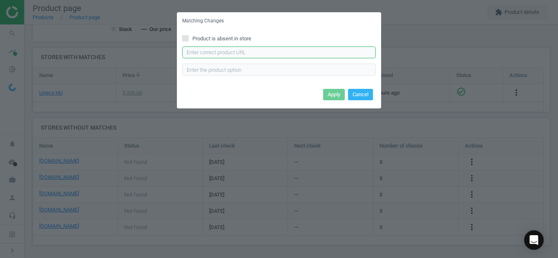
paste input "[URL][DOMAIN_NAME]"
click at [247, 50] on input "text" at bounding box center [279, 53] width 194 height 12
type input "[URL][DOMAIN_NAME]"
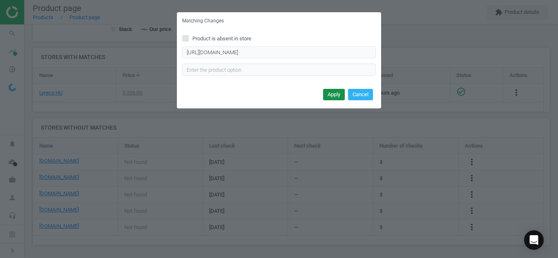
click at [332, 96] on button "Apply" at bounding box center [334, 94] width 22 height 11
